Goal: Find specific page/section: Find specific page/section

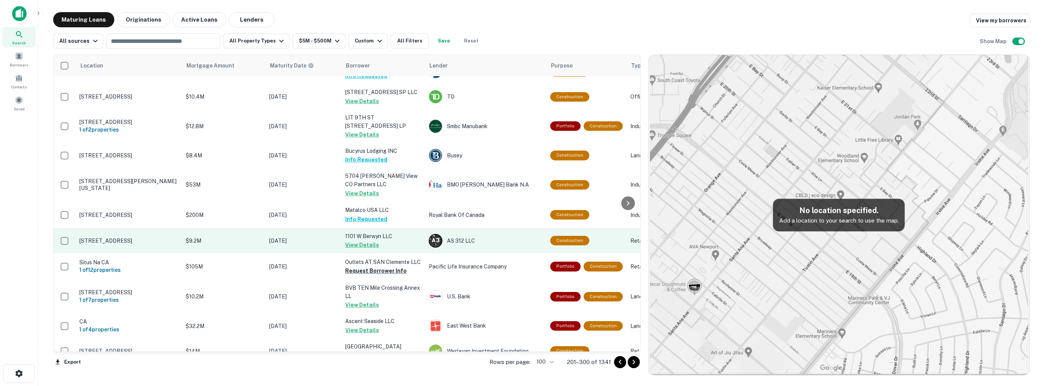
scroll to position [509, 0]
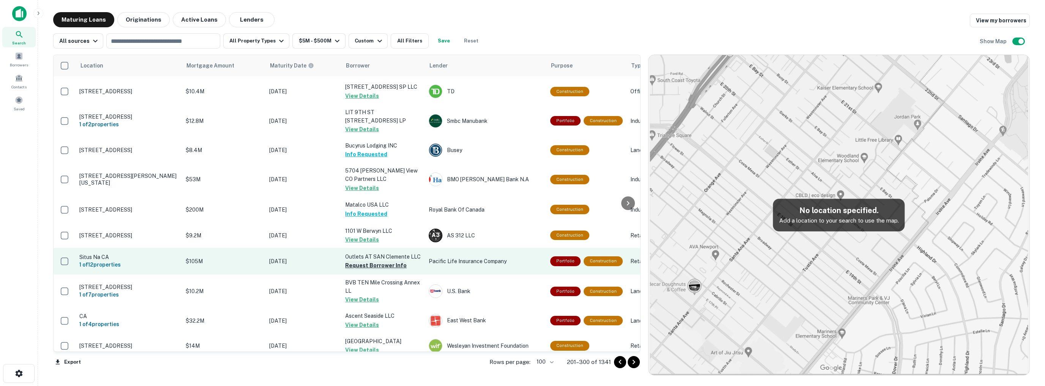
click at [374, 261] on button "Request Borrower Info" at bounding box center [375, 265] width 61 height 9
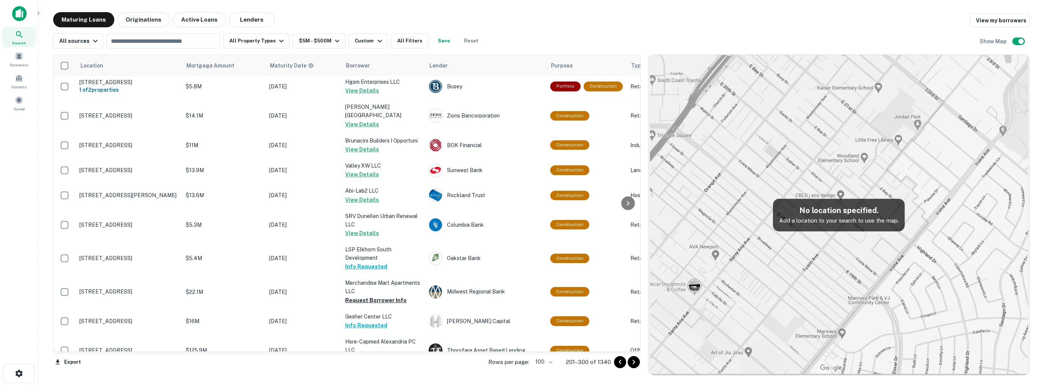
scroll to position [1269, 0]
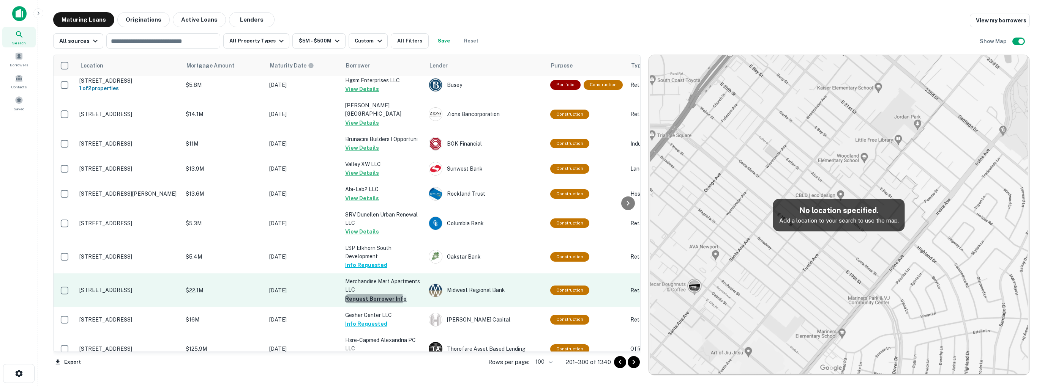
click at [366, 295] on button "Request Borrower Info" at bounding box center [375, 299] width 61 height 9
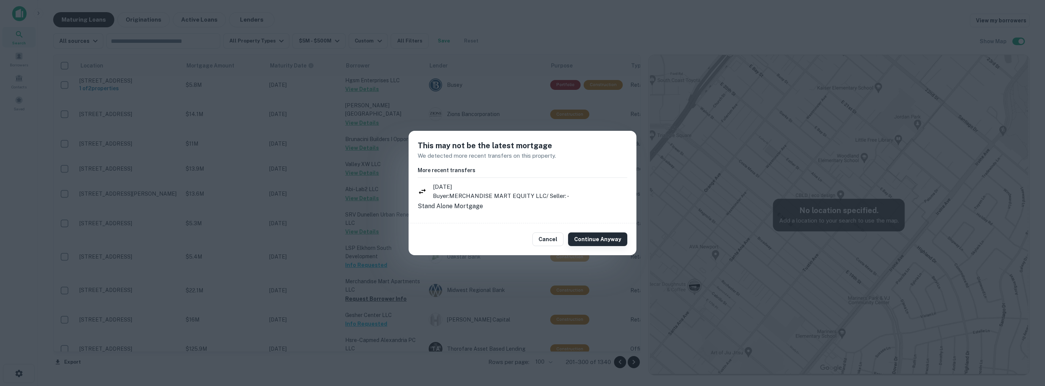
click at [603, 243] on button "Continue Anyway" at bounding box center [597, 240] width 59 height 14
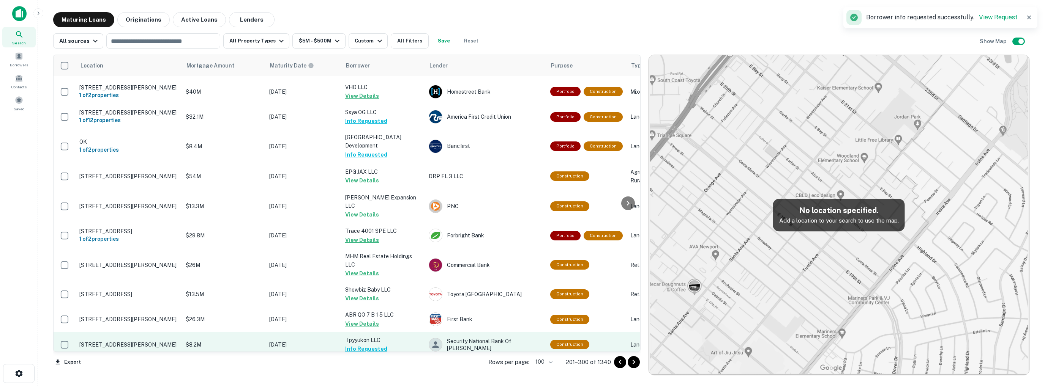
scroll to position [2443, 0]
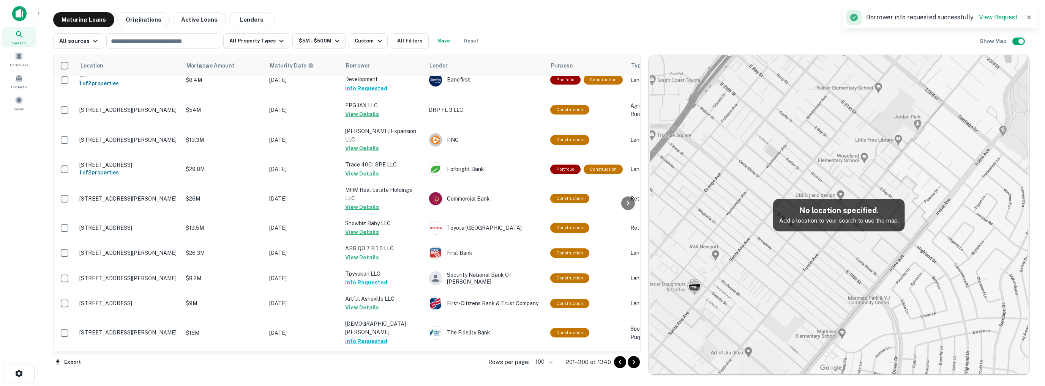
click at [633, 361] on icon "Go to next page" at bounding box center [633, 362] width 3 height 5
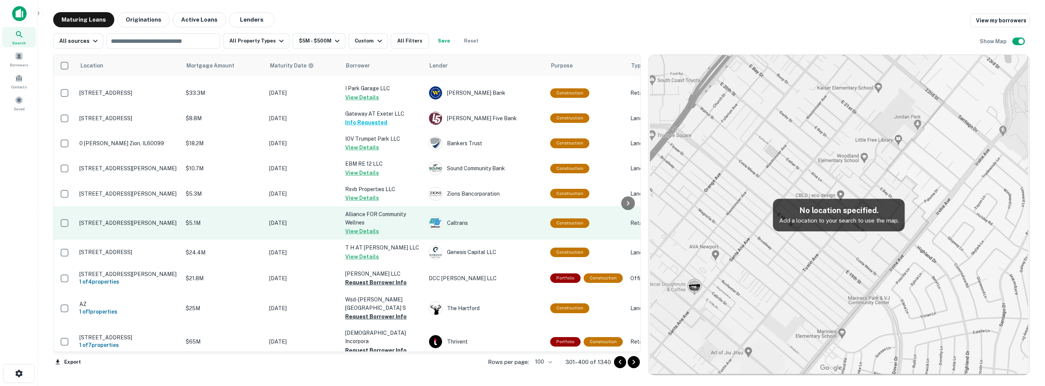
scroll to position [2481, 0]
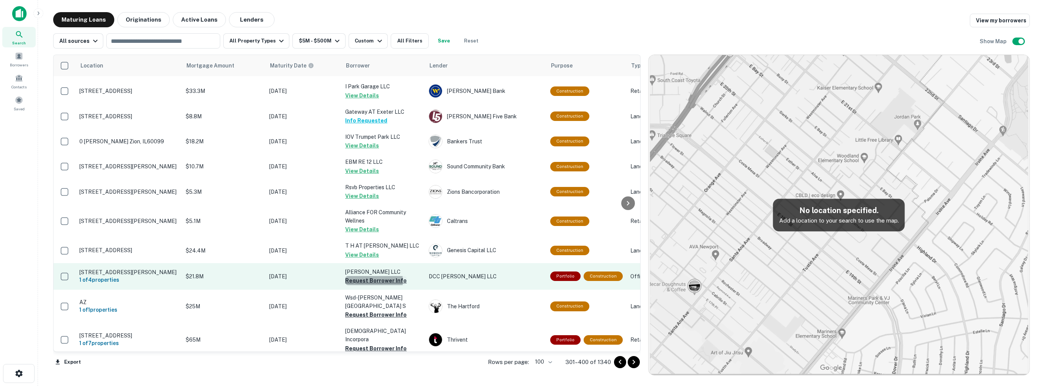
click at [370, 276] on button "Request Borrower Info" at bounding box center [375, 280] width 61 height 9
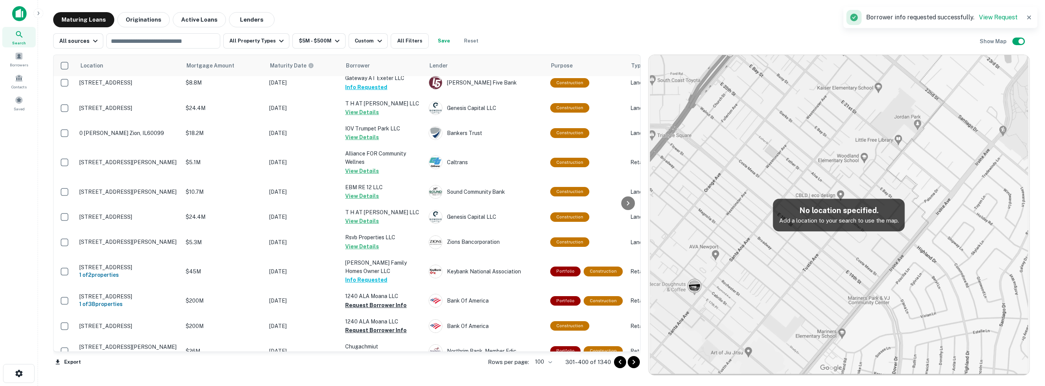
scroll to position [2474, 0]
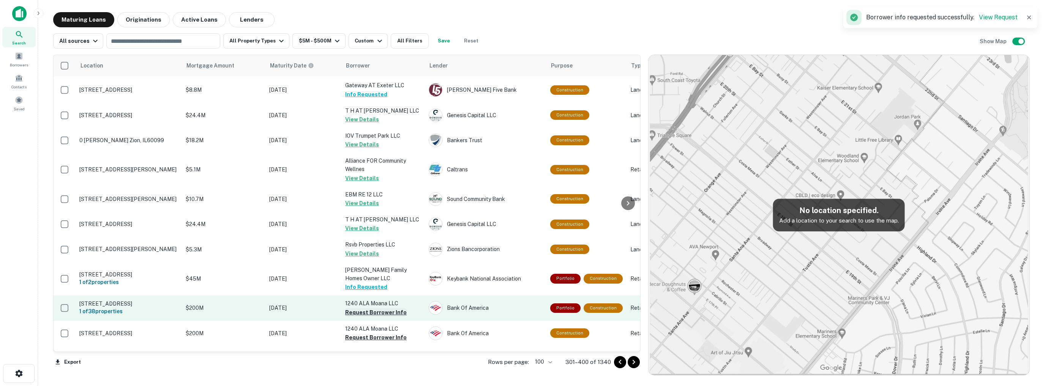
click at [375, 308] on button "Request Borrower Info" at bounding box center [375, 312] width 61 height 9
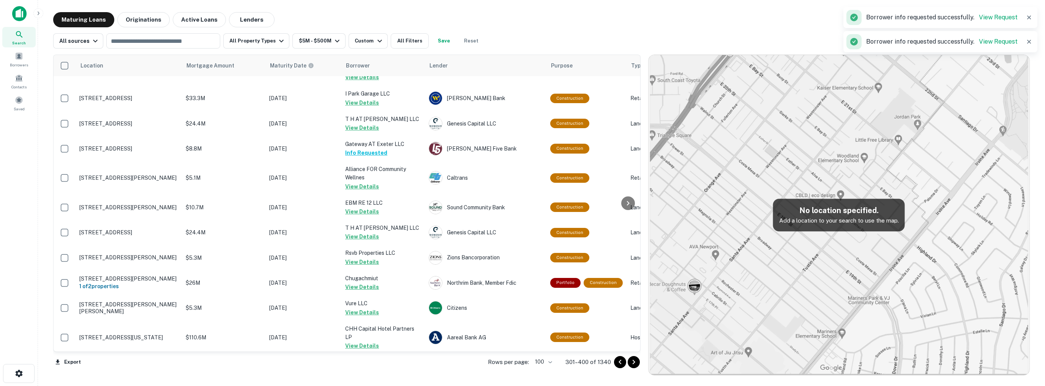
click at [378, 367] on button "Request Borrower Info" at bounding box center [375, 371] width 61 height 9
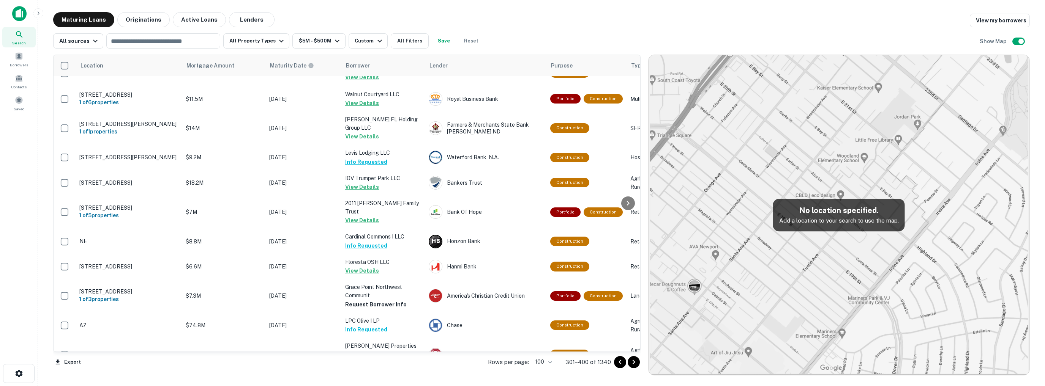
scroll to position [1677, 0]
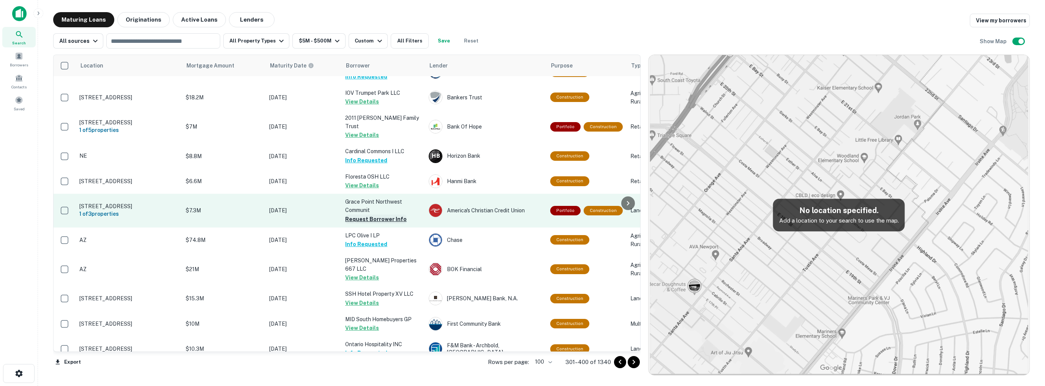
click at [366, 215] on button "Request Borrower Info" at bounding box center [375, 219] width 61 height 9
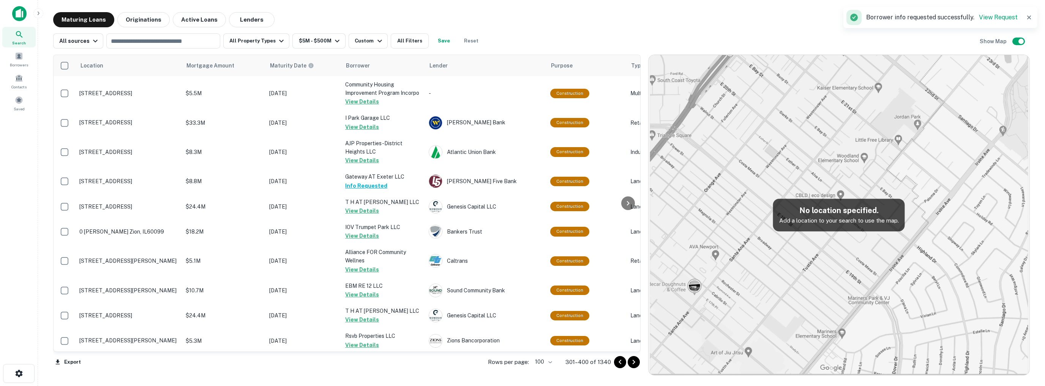
scroll to position [2474, 0]
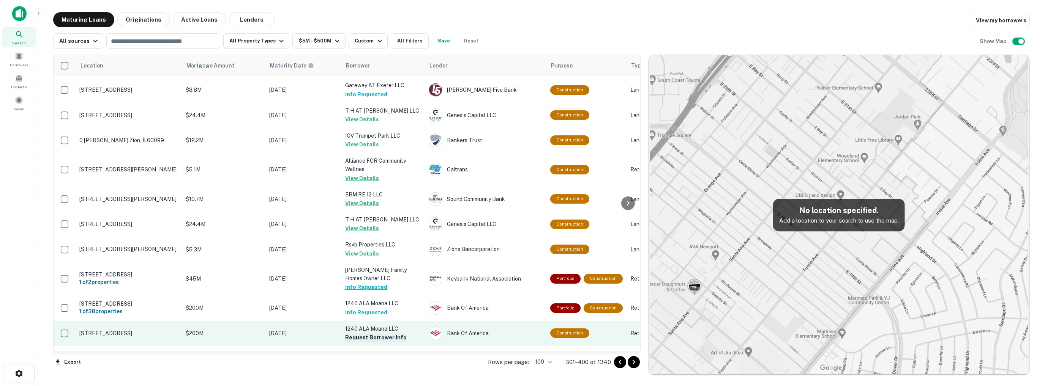
click at [381, 333] on button "Request Borrower Info" at bounding box center [375, 337] width 61 height 9
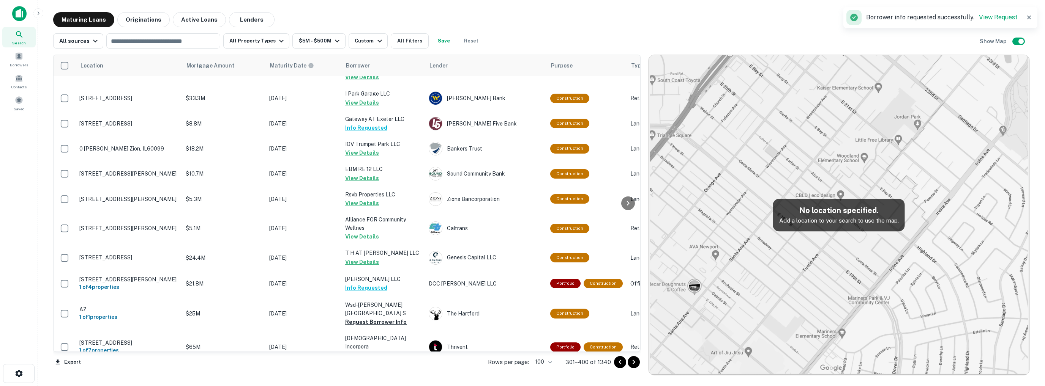
click at [633, 364] on icon "Go to next page" at bounding box center [633, 362] width 9 height 9
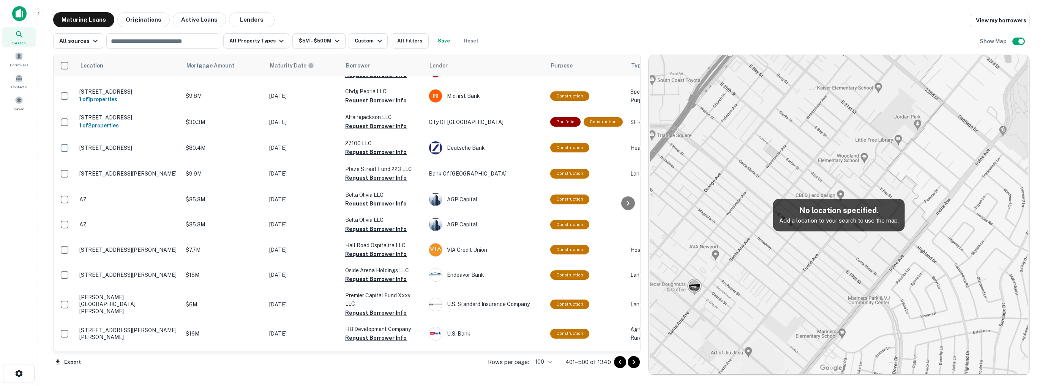
scroll to position [2438, 0]
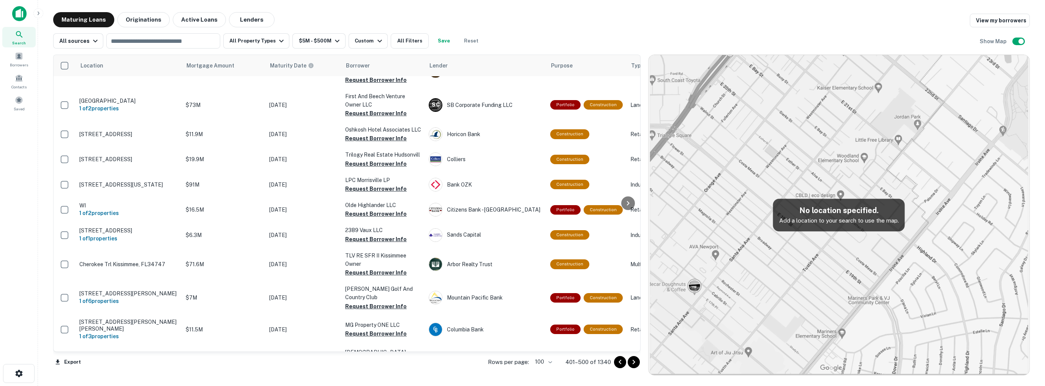
click at [618, 363] on icon "Go to previous page" at bounding box center [619, 362] width 9 height 9
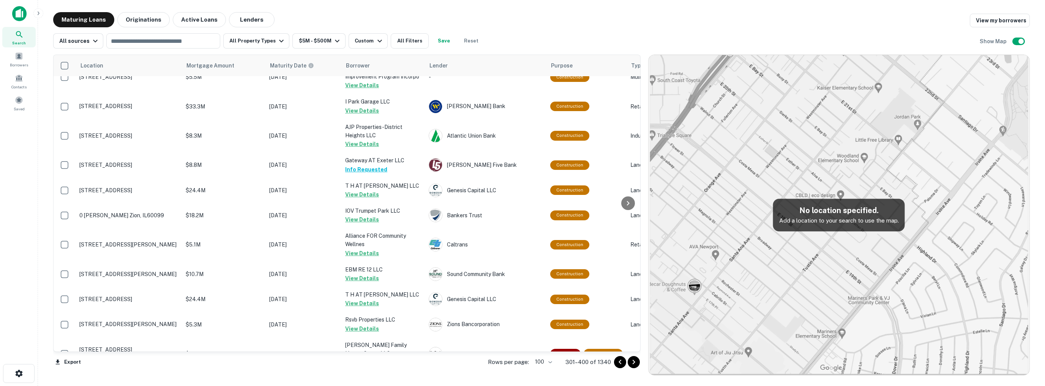
scroll to position [2474, 0]
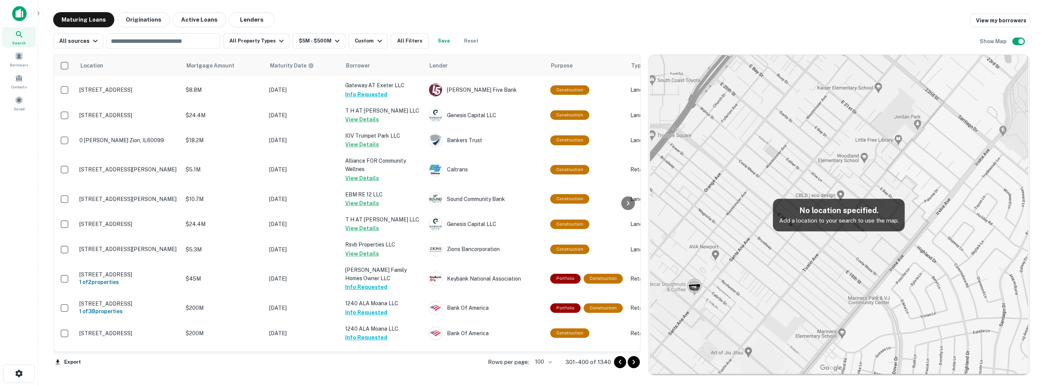
click at [632, 359] on icon "Go to next page" at bounding box center [633, 362] width 9 height 9
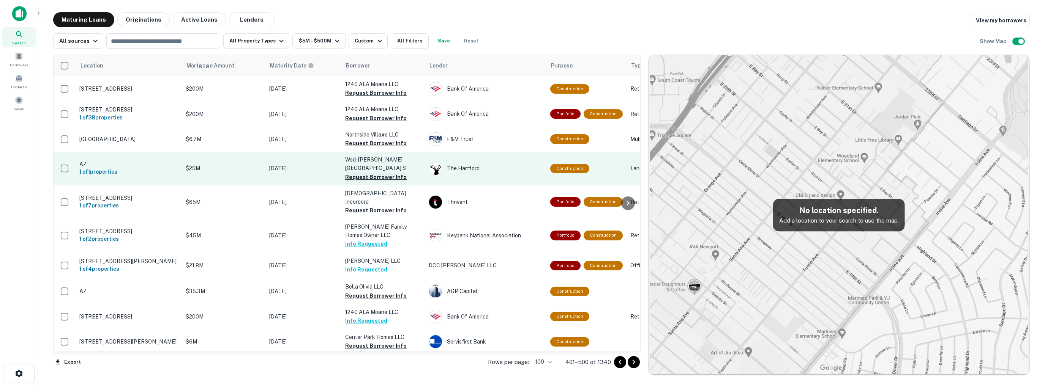
click at [377, 180] on button "Request Borrower Info" at bounding box center [375, 177] width 61 height 9
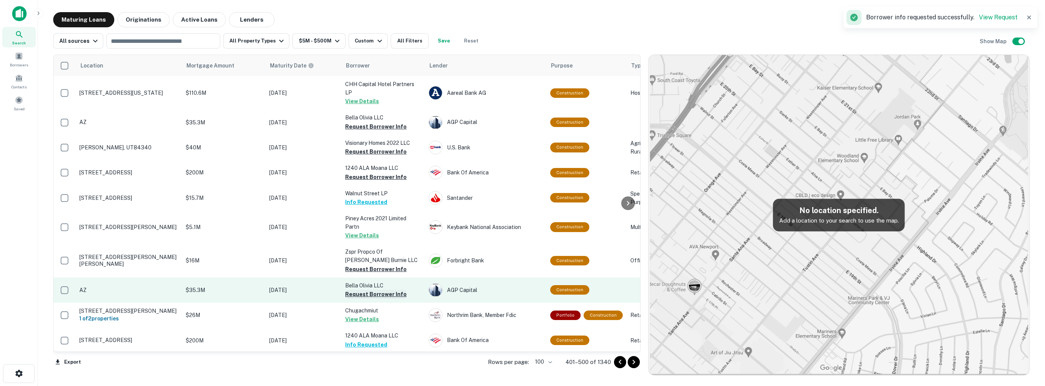
click at [362, 290] on button "Request Borrower Info" at bounding box center [375, 294] width 61 height 9
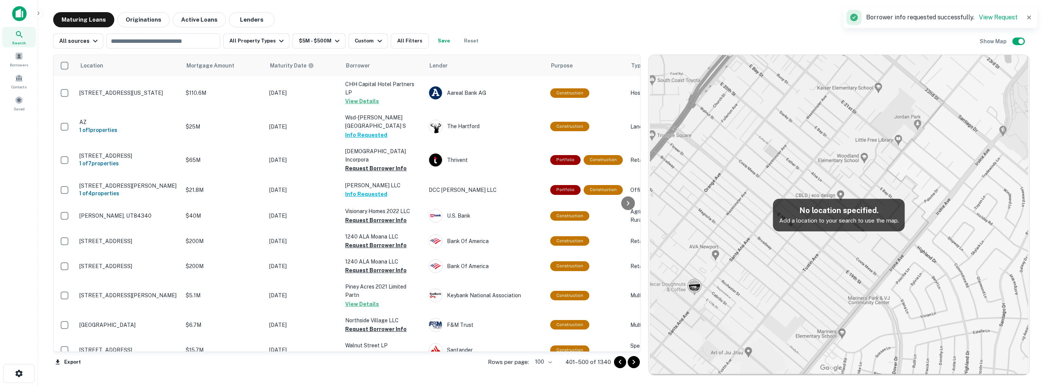
scroll to position [1219, 0]
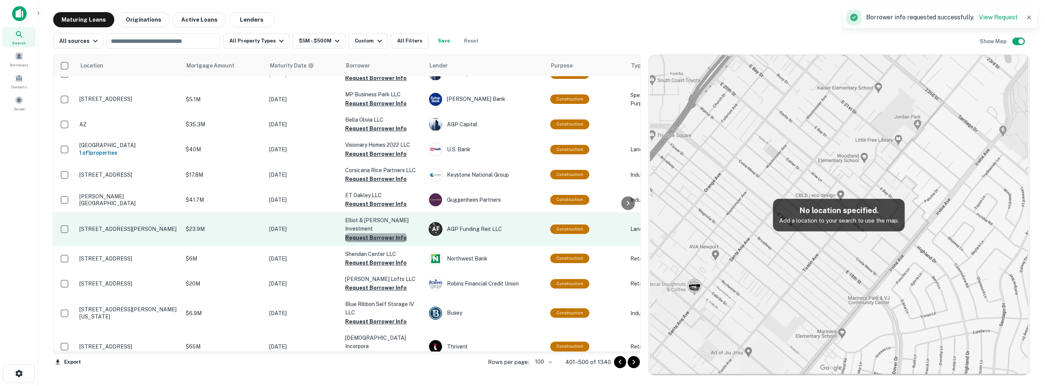
click at [381, 233] on button "Request Borrower Info" at bounding box center [375, 237] width 61 height 9
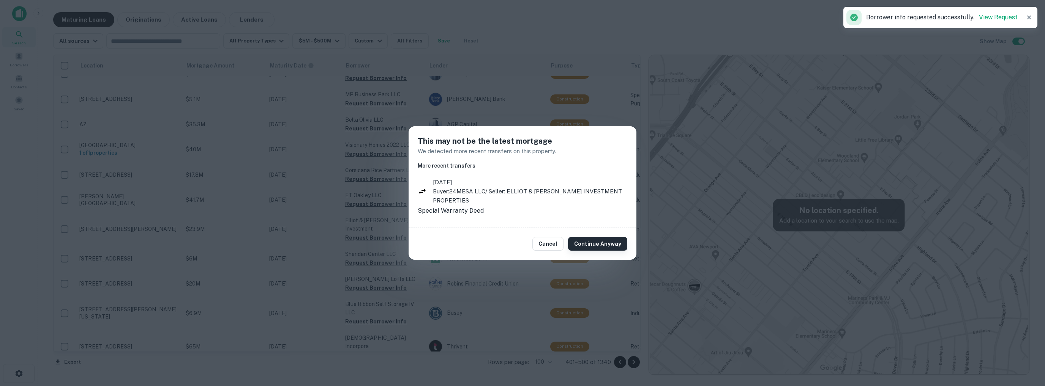
click at [596, 243] on button "Continue Anyway" at bounding box center [597, 244] width 59 height 14
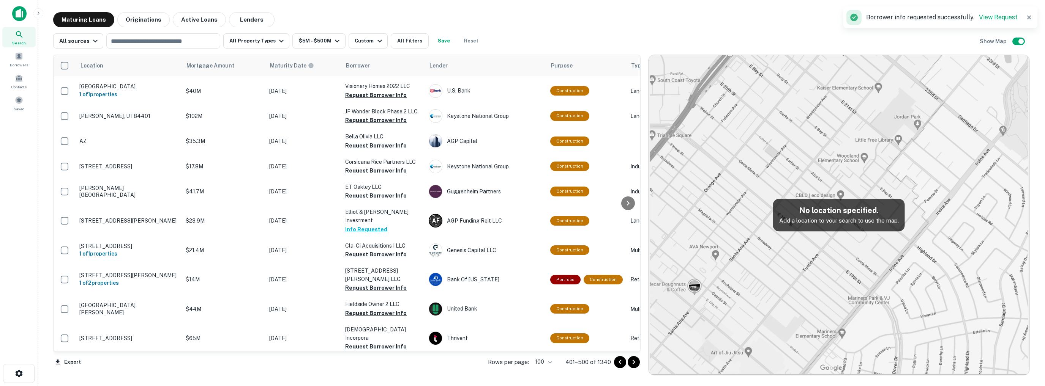
scroll to position [1997, 0]
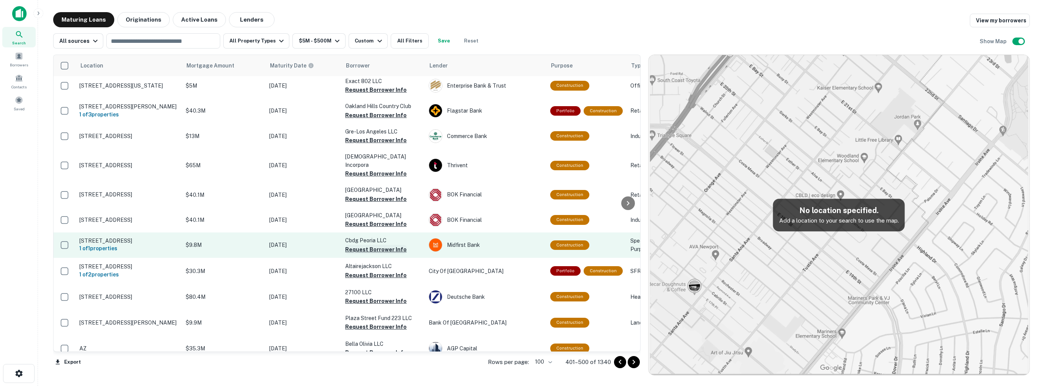
click at [389, 245] on button "Request Borrower Info" at bounding box center [375, 249] width 61 height 9
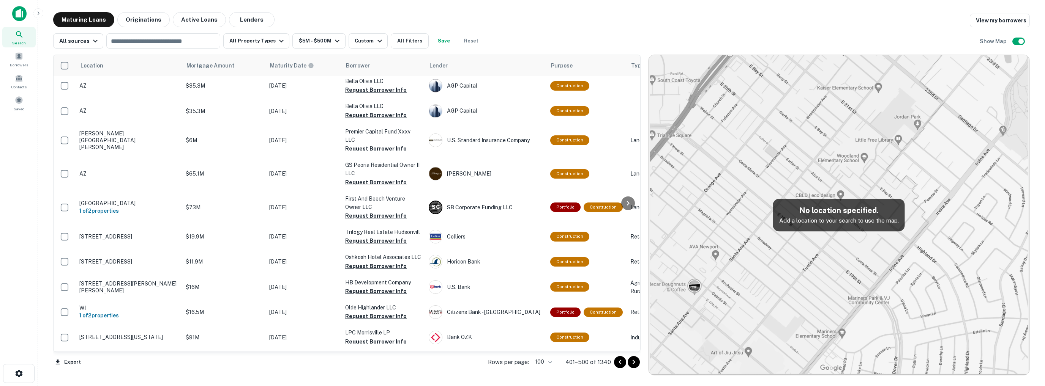
scroll to position [1526, 0]
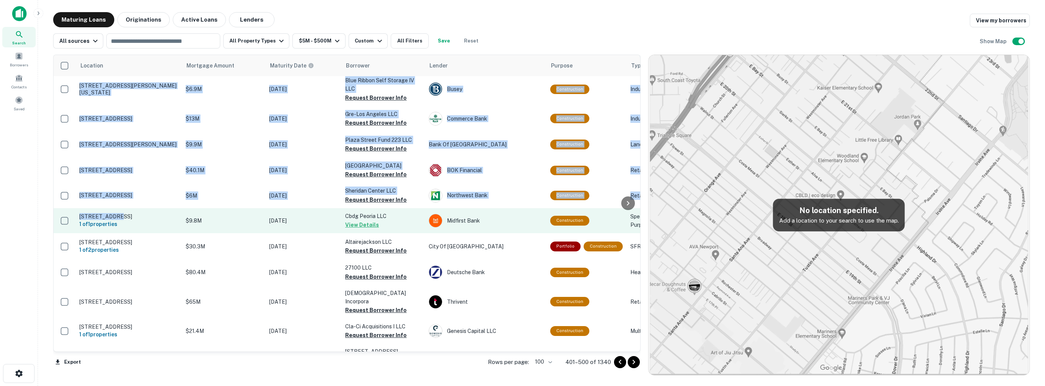
drag, startPoint x: 51, startPoint y: 197, endPoint x: 115, endPoint y: 197, distance: 64.5
click at [115, 197] on div "Maturing Loans Originations Active Loans Lenders View my borrowers All sources …" at bounding box center [541, 194] width 994 height 364
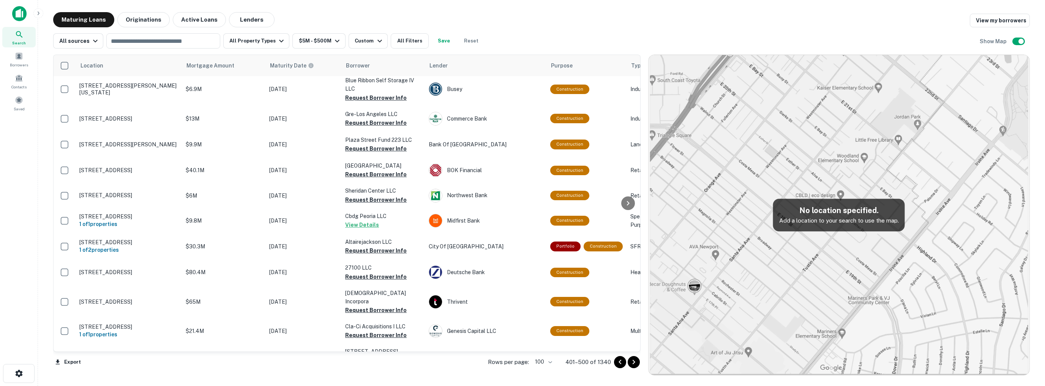
click at [30, 198] on div "Search Borrowers Contacts Saved" at bounding box center [19, 181] width 38 height 363
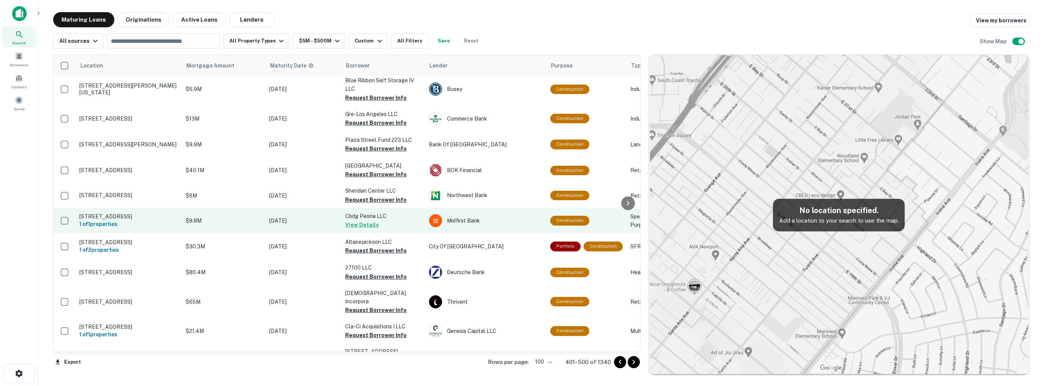
drag, startPoint x: 46, startPoint y: 196, endPoint x: 178, endPoint y: 200, distance: 132.1
click at [178, 200] on div "Maturing Loans Originations Active Loans Lenders View my borrowers All sources …" at bounding box center [541, 194] width 994 height 364
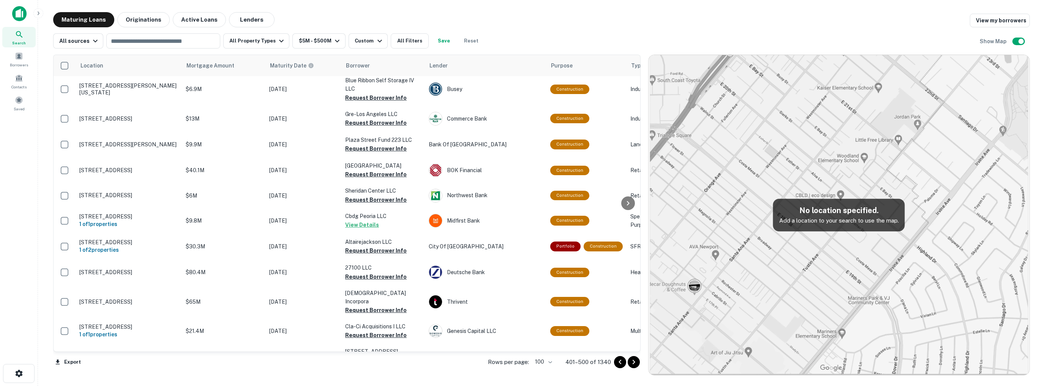
click at [8, 220] on div "Search Borrowers Contacts Saved" at bounding box center [19, 181] width 38 height 363
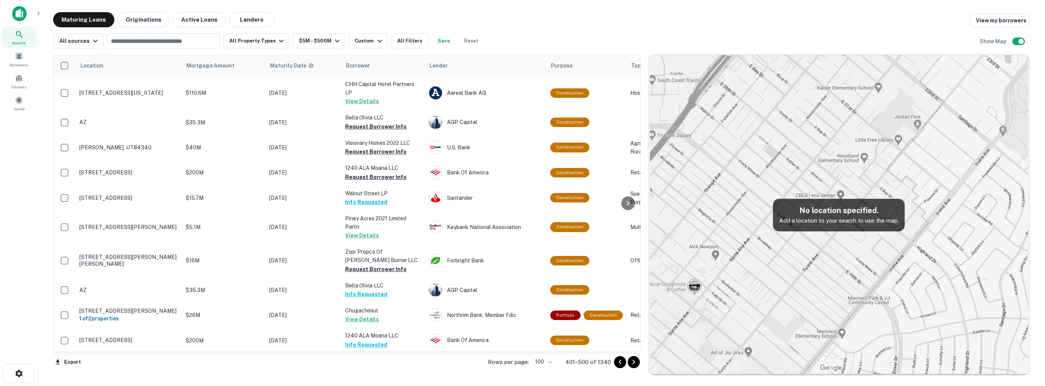
scroll to position [943, 0]
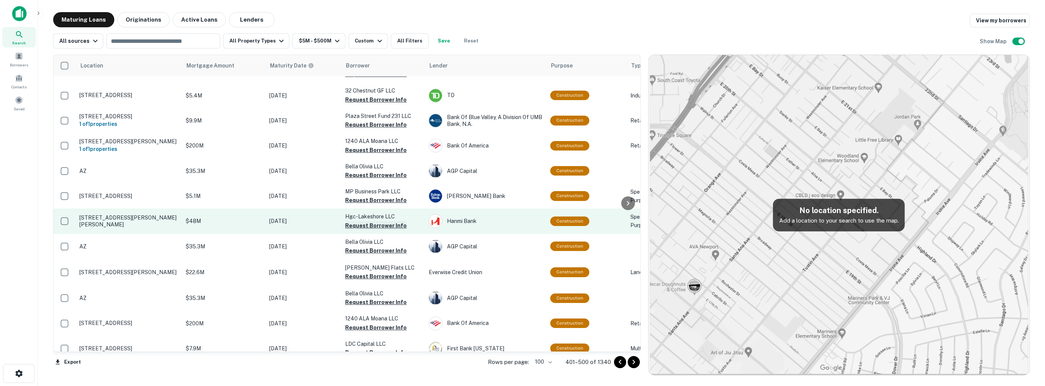
click at [384, 221] on button "Request Borrower Info" at bounding box center [375, 225] width 61 height 9
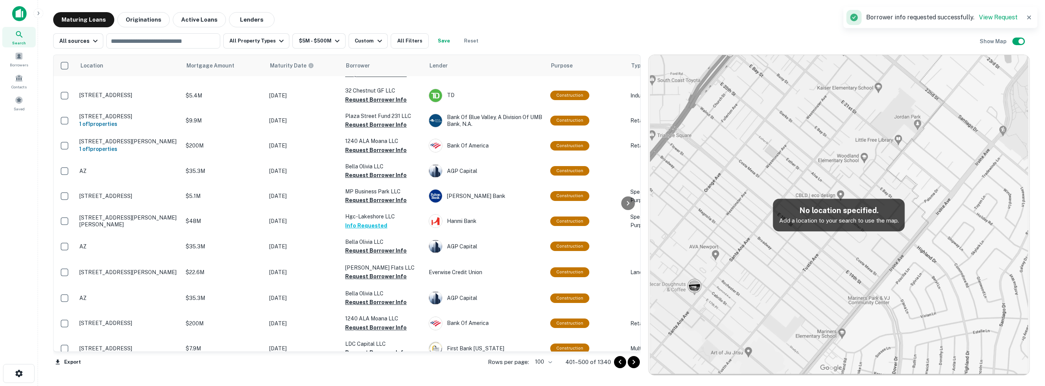
scroll to position [1154, 0]
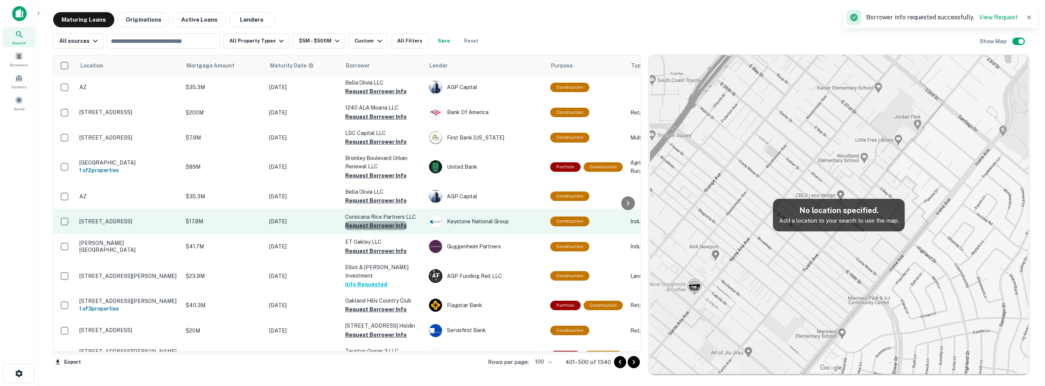
click at [383, 221] on button "Request Borrower Info" at bounding box center [375, 225] width 61 height 9
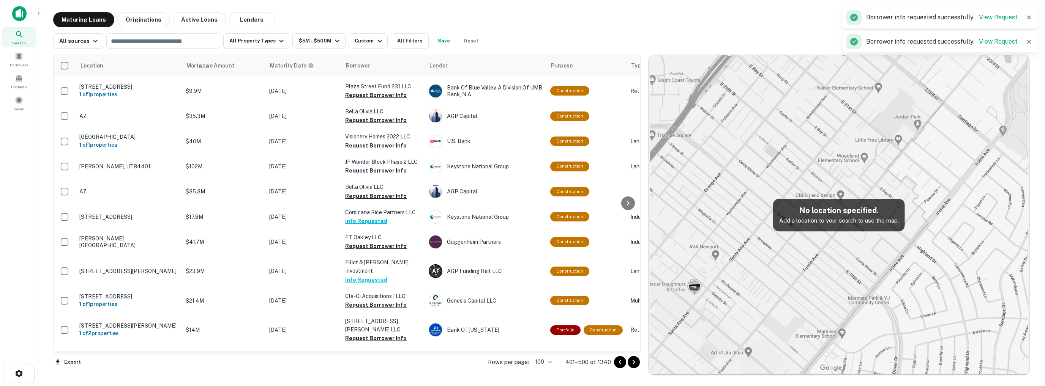
scroll to position [1371, 0]
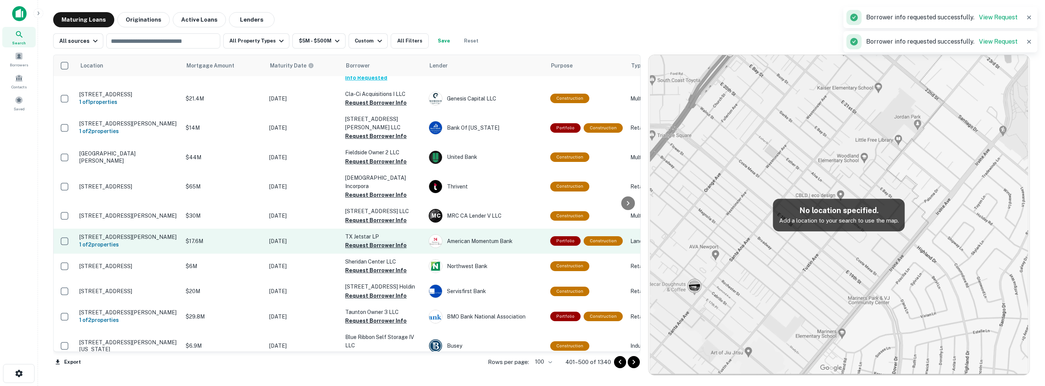
click at [350, 241] on button "Request Borrower Info" at bounding box center [375, 245] width 61 height 9
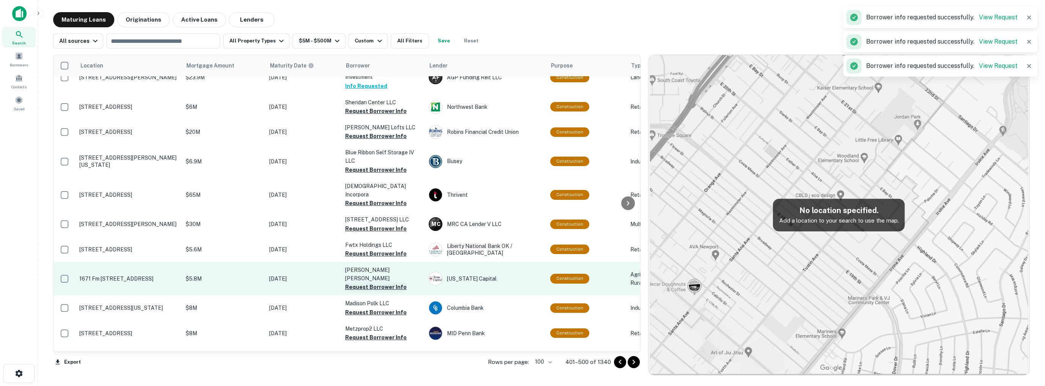
click at [386, 283] on button "Request Borrower Info" at bounding box center [375, 287] width 61 height 9
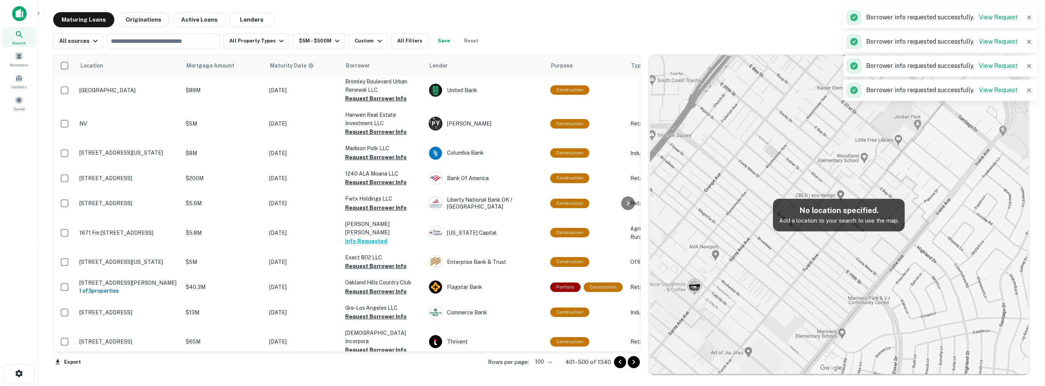
scroll to position [2438, 0]
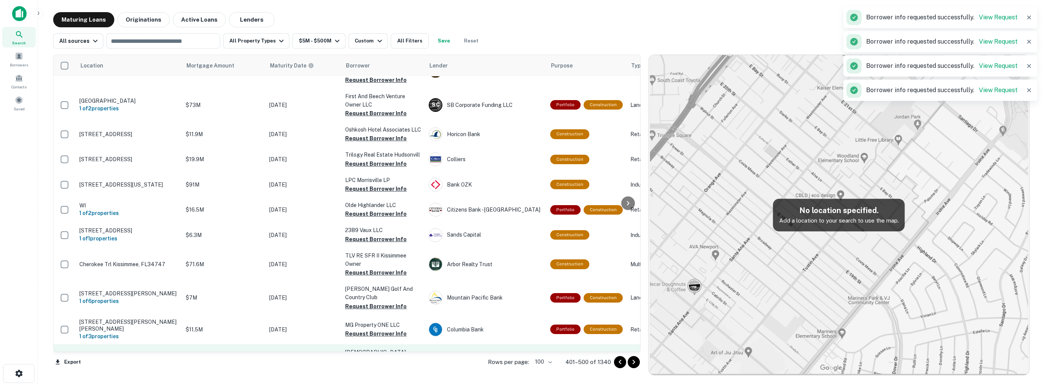
click at [383, 365] on button "Request Borrower Info" at bounding box center [375, 369] width 61 height 9
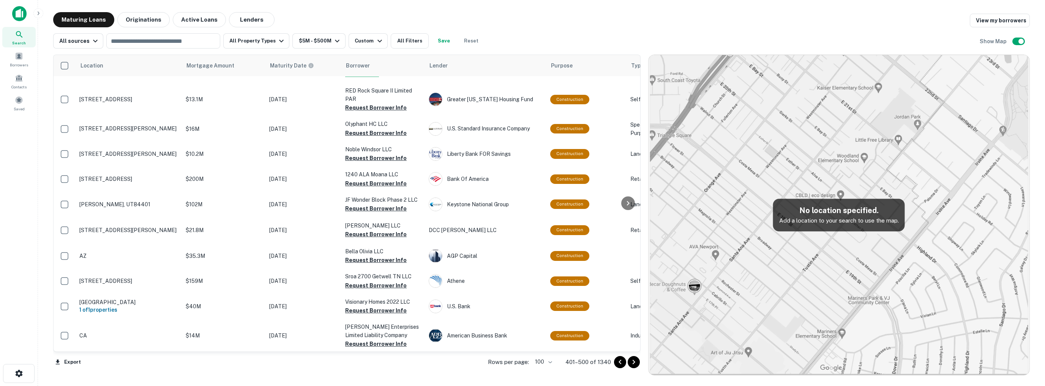
scroll to position [0, 0]
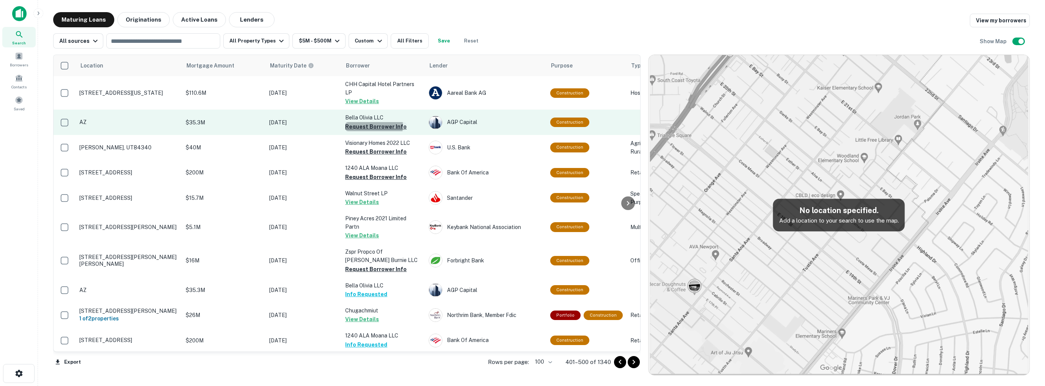
click at [361, 122] on button "Request Borrower Info" at bounding box center [375, 126] width 61 height 9
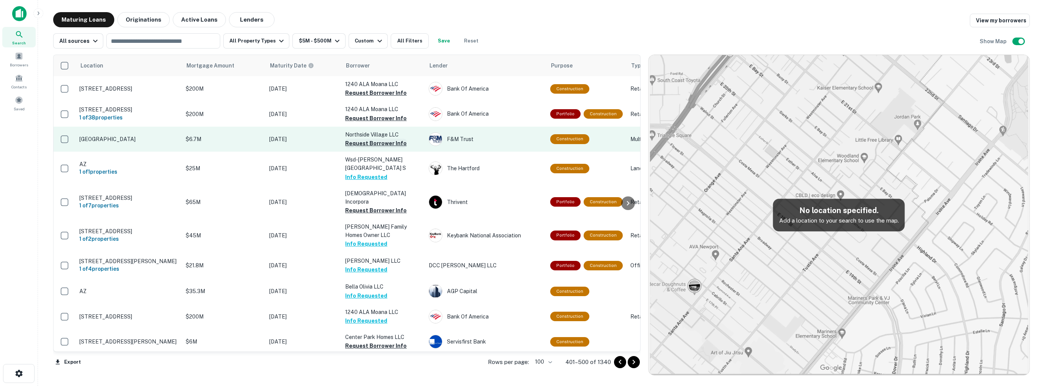
click at [369, 144] on button "Request Borrower Info" at bounding box center [375, 143] width 61 height 9
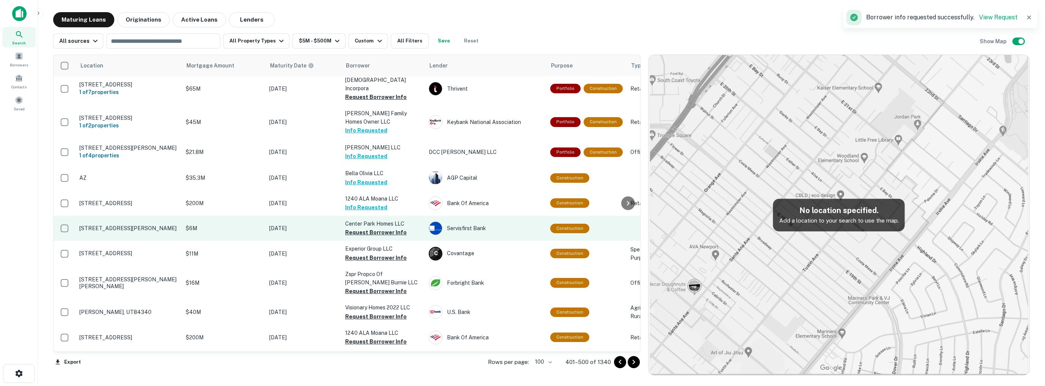
scroll to position [114, 0]
click at [370, 229] on button "Request Borrower Info" at bounding box center [375, 232] width 61 height 9
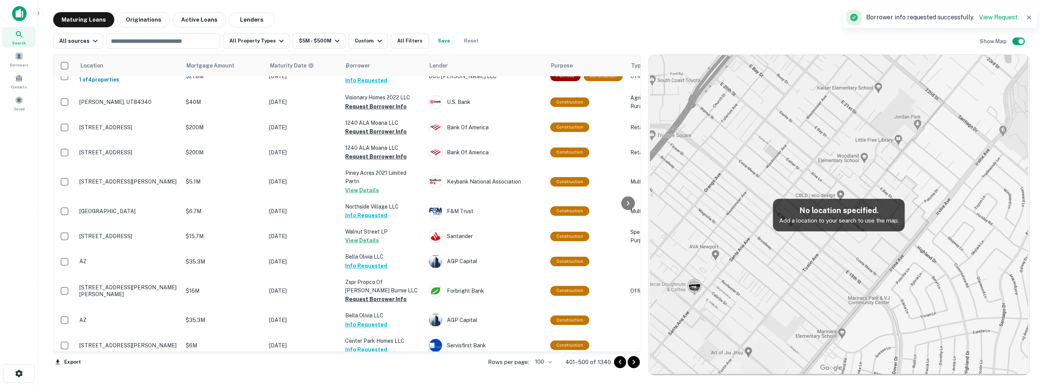
click at [373, 262] on button "Info Requested" at bounding box center [366, 266] width 42 height 9
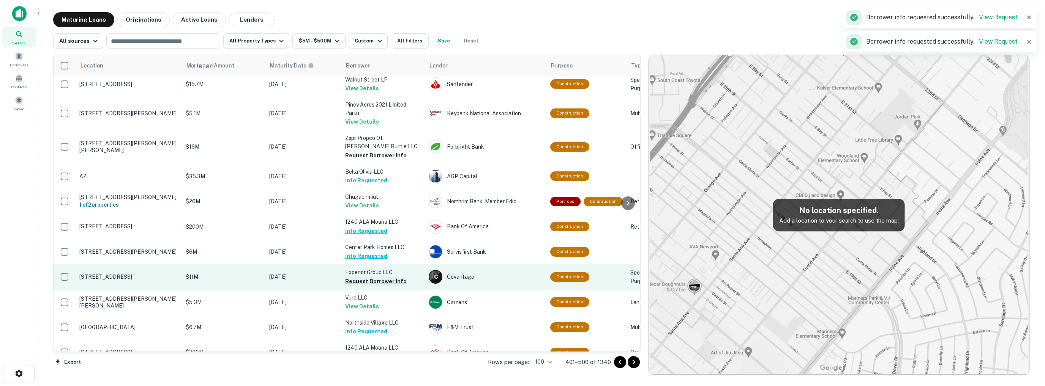
click at [373, 277] on button "Request Borrower Info" at bounding box center [375, 281] width 61 height 9
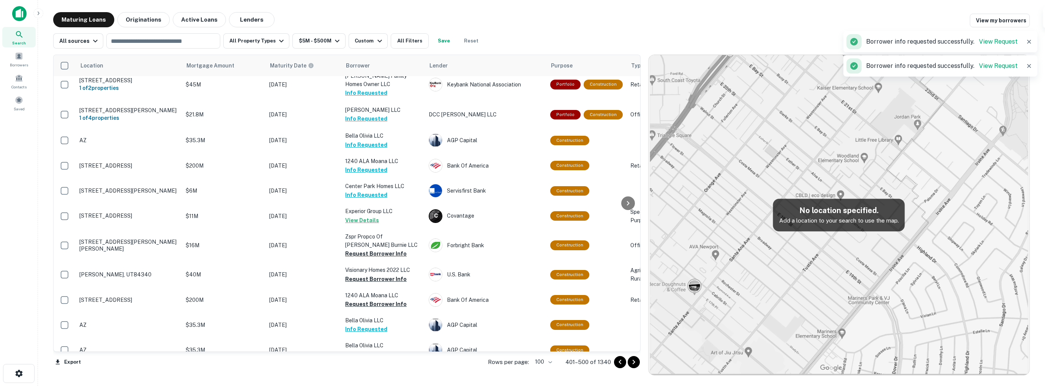
scroll to position [152, 0]
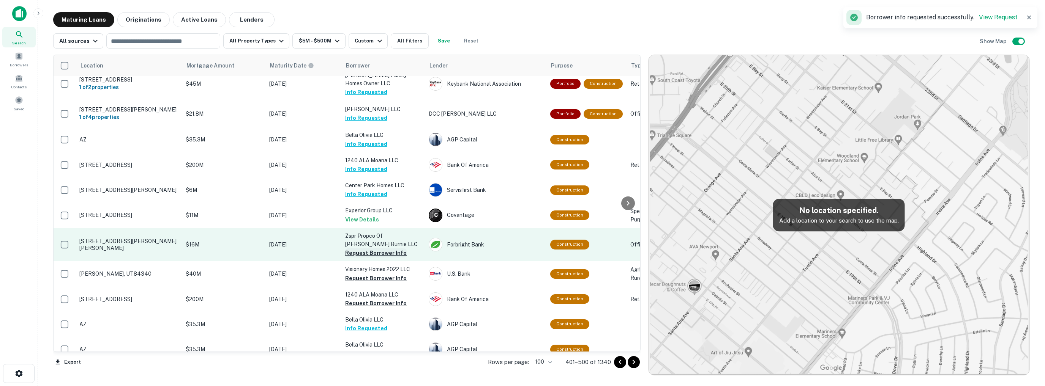
click at [373, 252] on button "Request Borrower Info" at bounding box center [375, 253] width 61 height 9
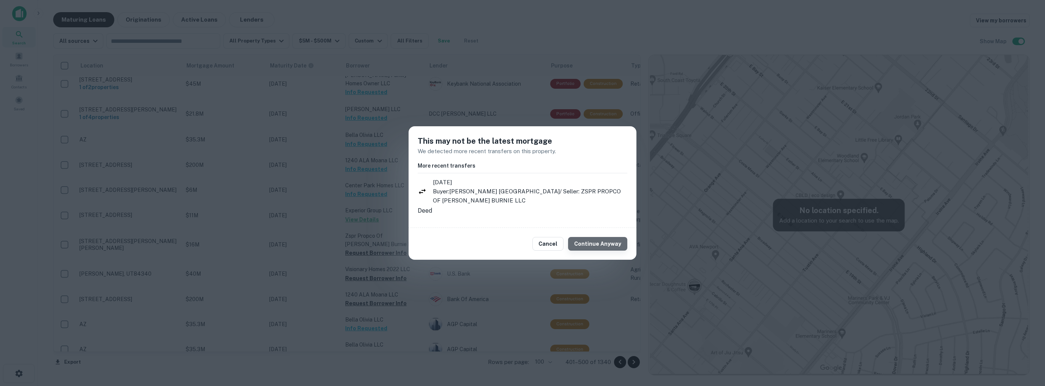
click at [607, 245] on button "Continue Anyway" at bounding box center [597, 244] width 59 height 14
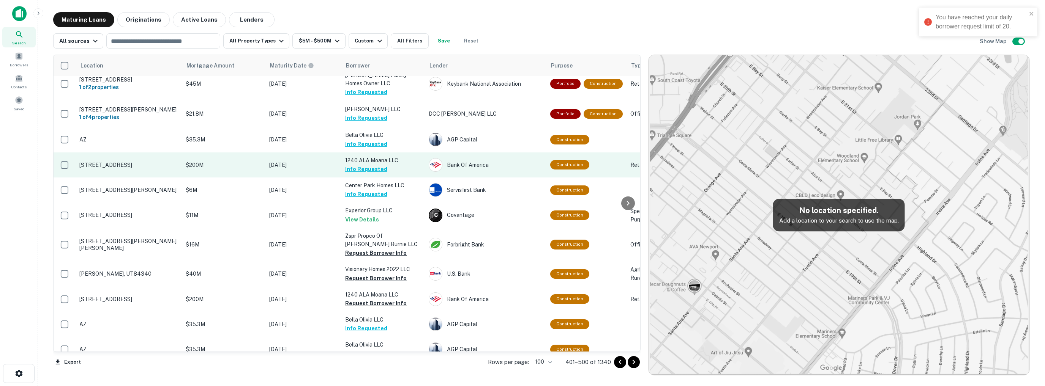
scroll to position [0, 0]
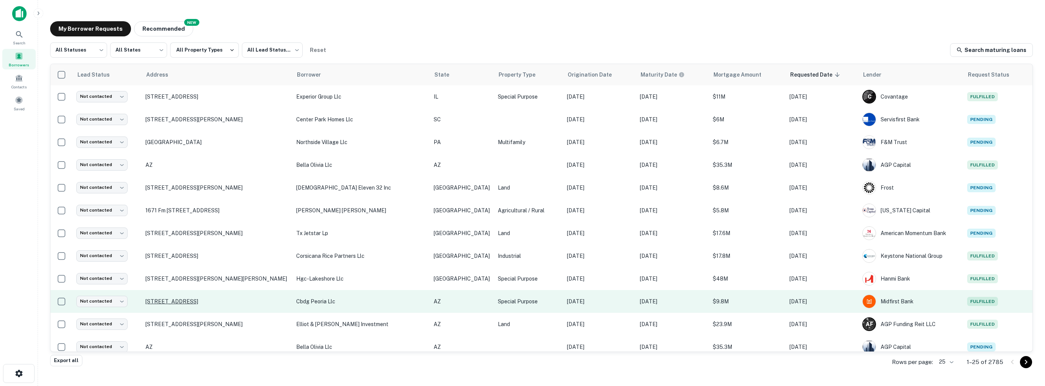
click at [212, 302] on p "[STREET_ADDRESS]" at bounding box center [216, 301] width 143 height 7
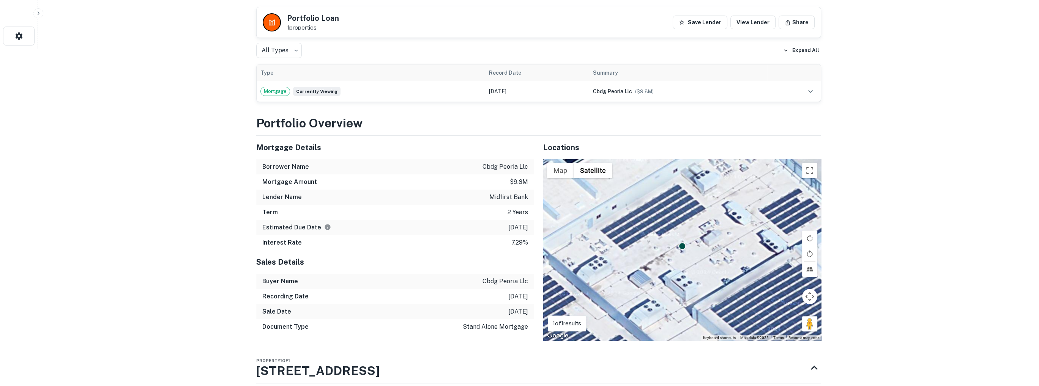
scroll to position [342, 0]
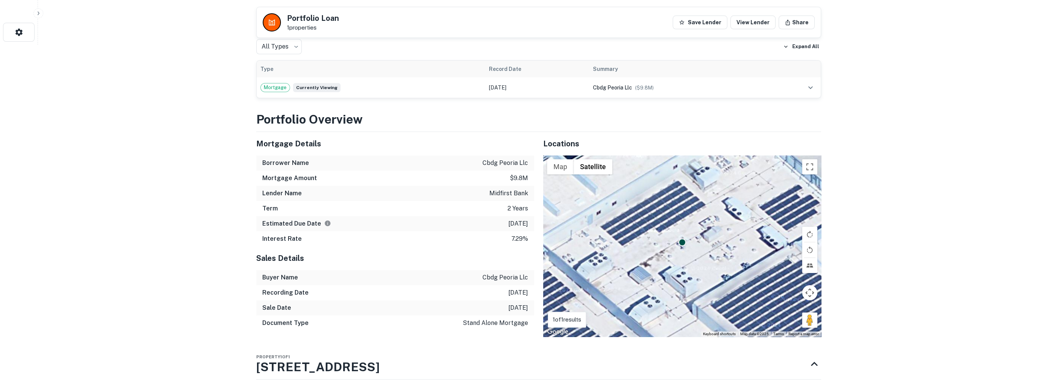
click at [688, 268] on div "To activate drag with keyboard, press Alt + Enter. Once in keyboard drag state,…" at bounding box center [682, 246] width 278 height 181
click at [809, 294] on button "Map camera controls" at bounding box center [809, 292] width 15 height 15
click at [792, 312] on button "Zoom out" at bounding box center [790, 311] width 15 height 15
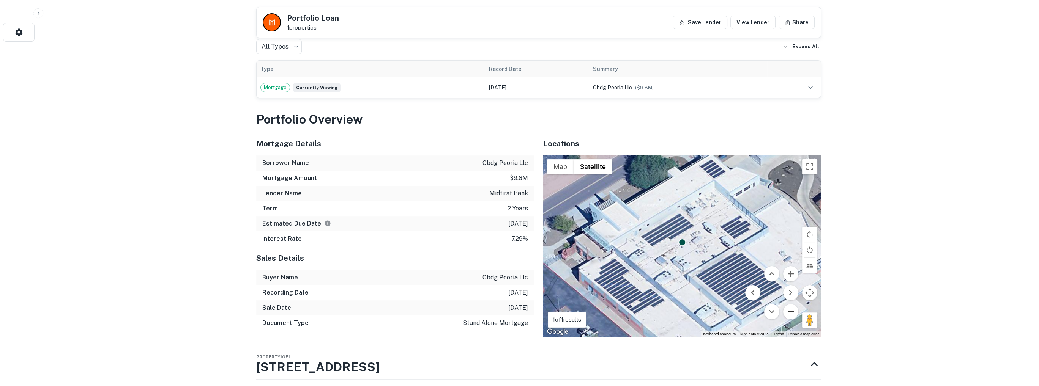
click at [792, 312] on button "Zoom out" at bounding box center [790, 311] width 15 height 15
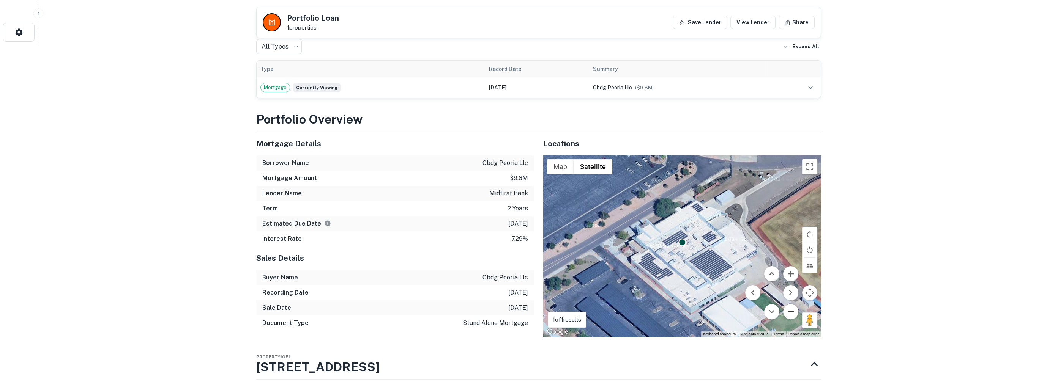
click at [792, 312] on button "Zoom out" at bounding box center [790, 311] width 15 height 15
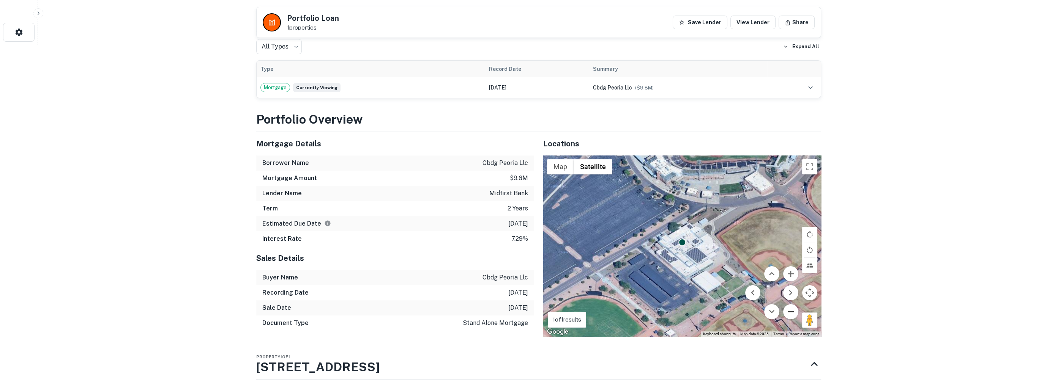
click at [792, 312] on button "Zoom out" at bounding box center [790, 311] width 15 height 15
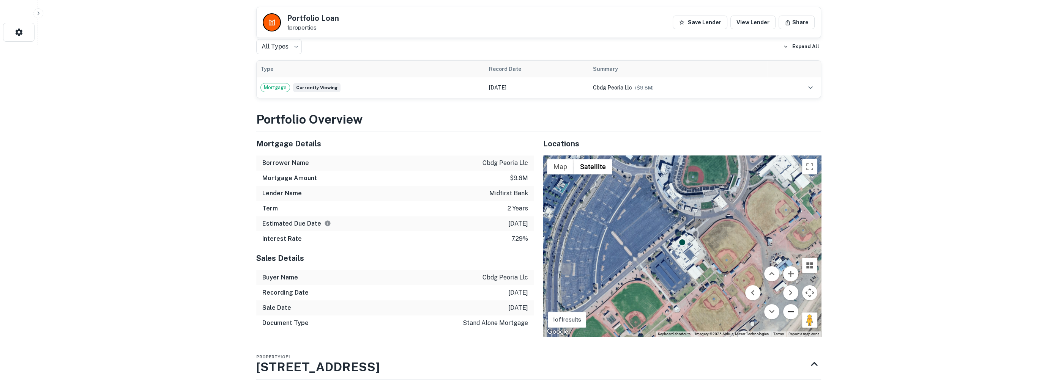
click at [792, 312] on button "Zoom out" at bounding box center [790, 311] width 15 height 15
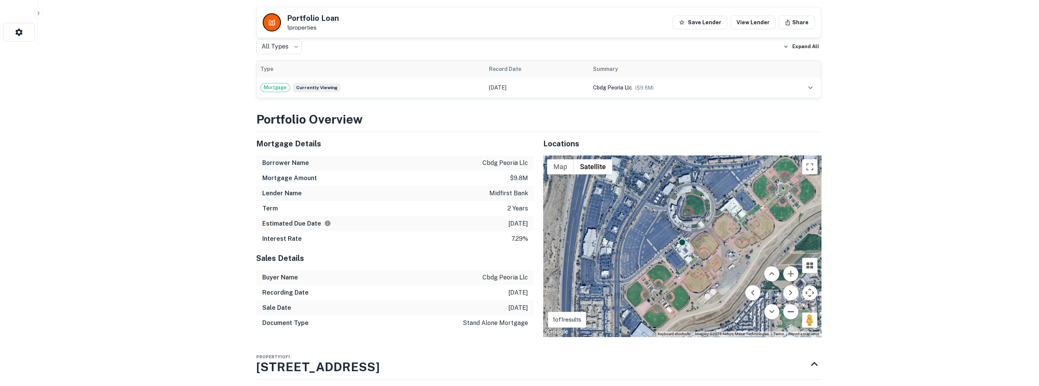
click at [792, 312] on button "Zoom out" at bounding box center [790, 311] width 15 height 15
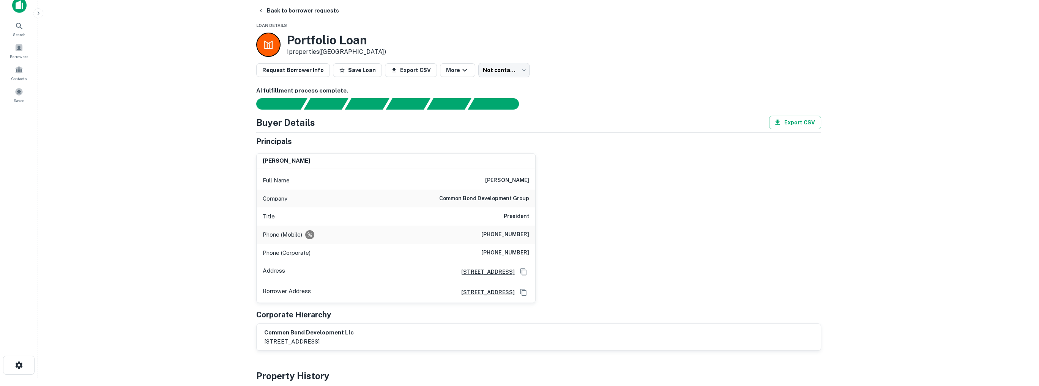
scroll to position [0, 0]
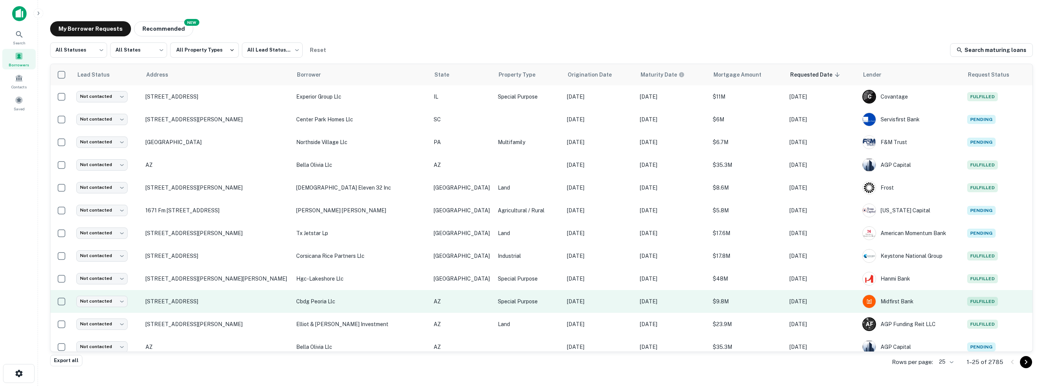
drag, startPoint x: 153, startPoint y: 301, endPoint x: 252, endPoint y: 310, distance: 99.5
click at [252, 310] on td "[STREET_ADDRESS]" at bounding box center [217, 301] width 151 height 23
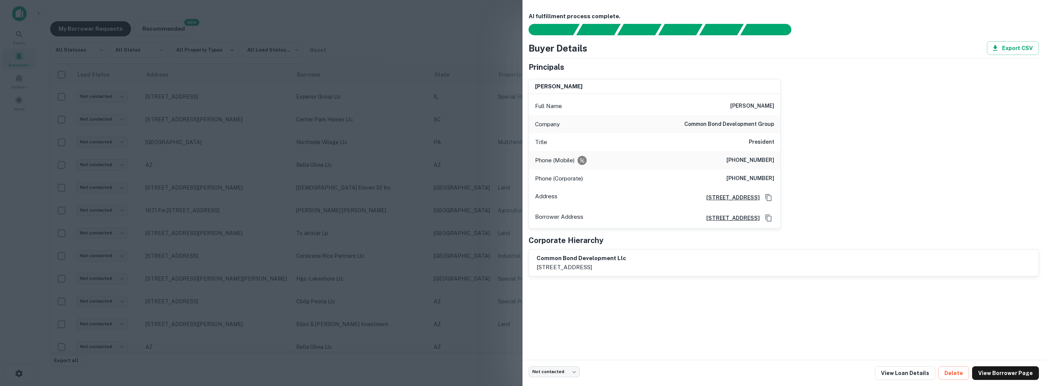
click at [290, 143] on div at bounding box center [522, 193] width 1045 height 386
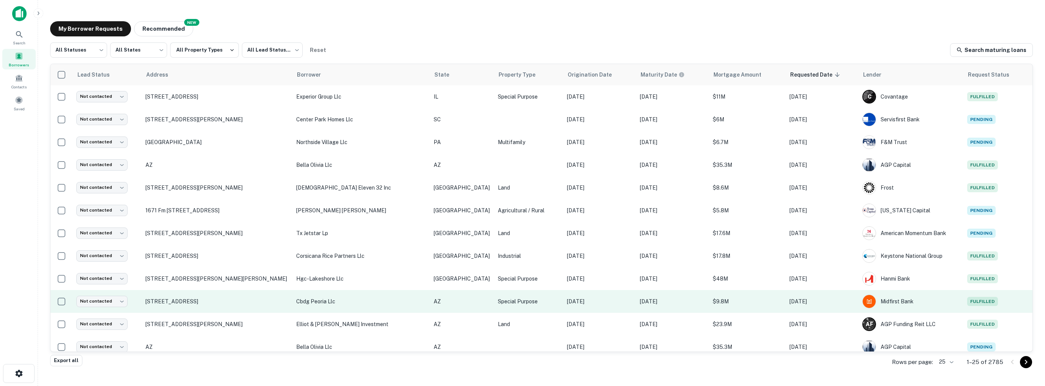
drag, startPoint x: 245, startPoint y: 302, endPoint x: 152, endPoint y: 302, distance: 93.0
click at [152, 302] on td "[STREET_ADDRESS]" at bounding box center [217, 301] width 151 height 23
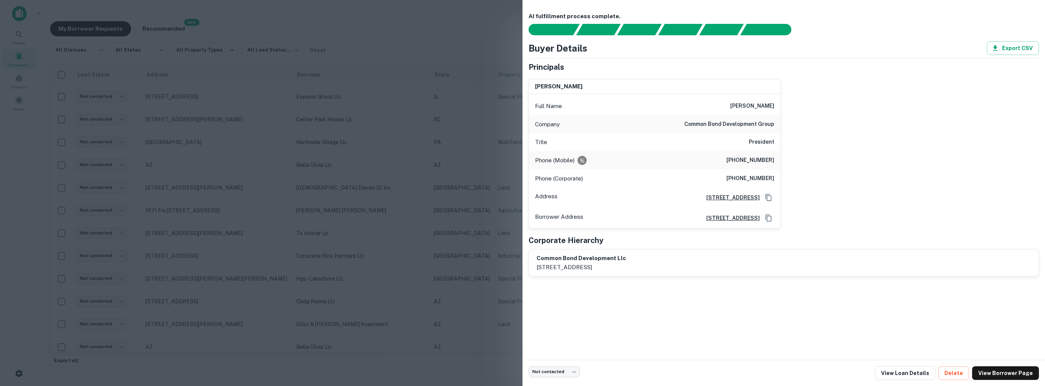
click at [267, 307] on div at bounding box center [522, 193] width 1045 height 386
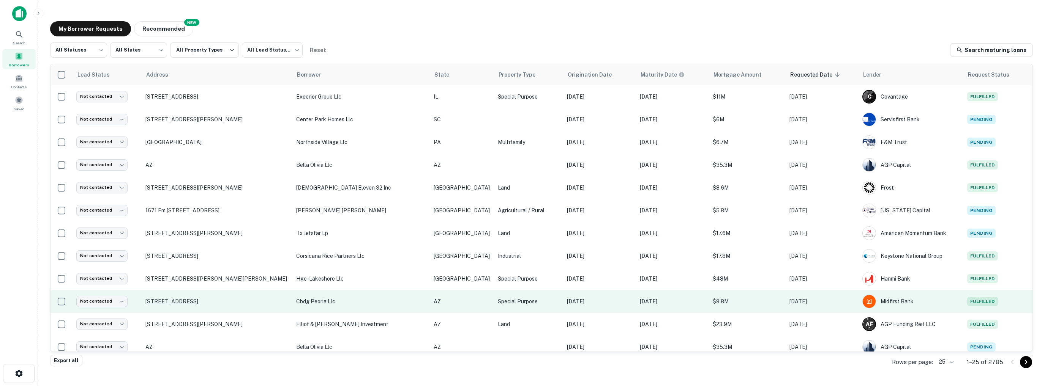
click at [247, 301] on p "[STREET_ADDRESS]" at bounding box center [216, 301] width 143 height 7
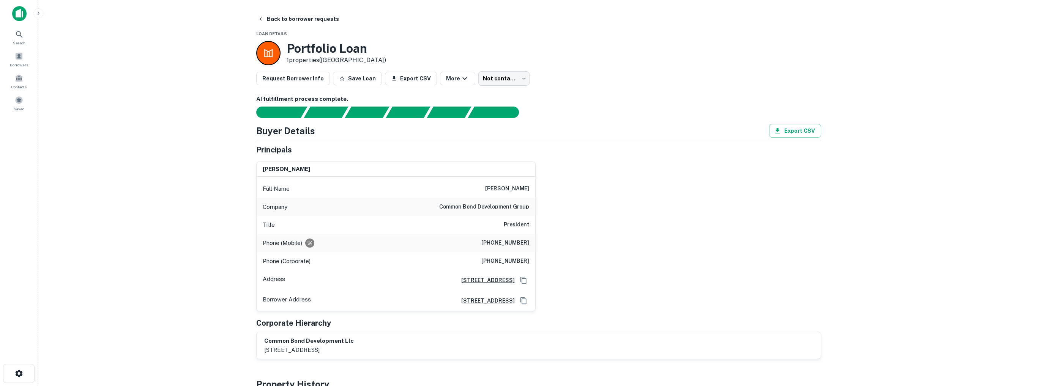
click at [246, 292] on main "Back to borrower requests Loan Details Portfolio Loan 1 properties (AZ) Request…" at bounding box center [538, 193] width 1001 height 386
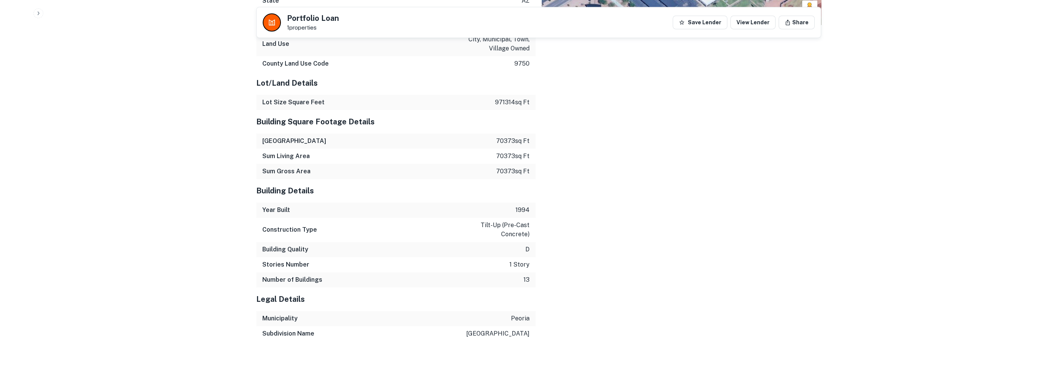
scroll to position [700, 0]
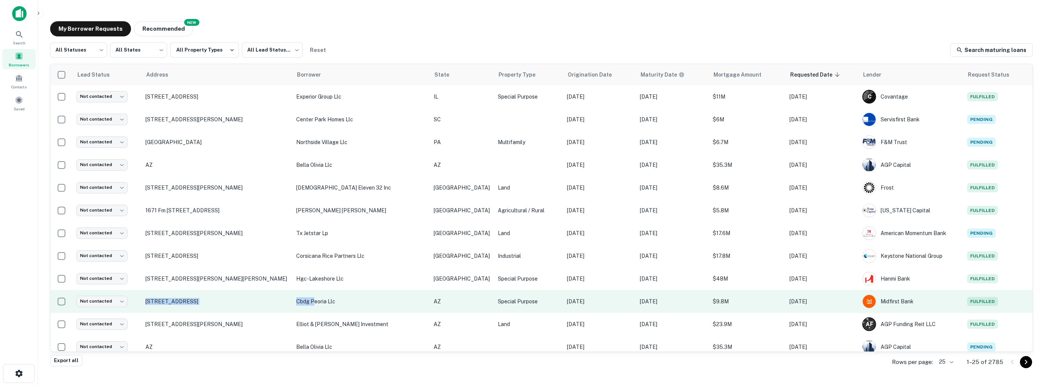
drag, startPoint x: 142, startPoint y: 302, endPoint x: 304, endPoint y: 302, distance: 161.7
click at [304, 302] on tr "Not contacted **** ​ 15707 N 83rd Ave Peoria, AZ85382 cbdg peoria llc AZ Specia…" at bounding box center [541, 301] width 982 height 23
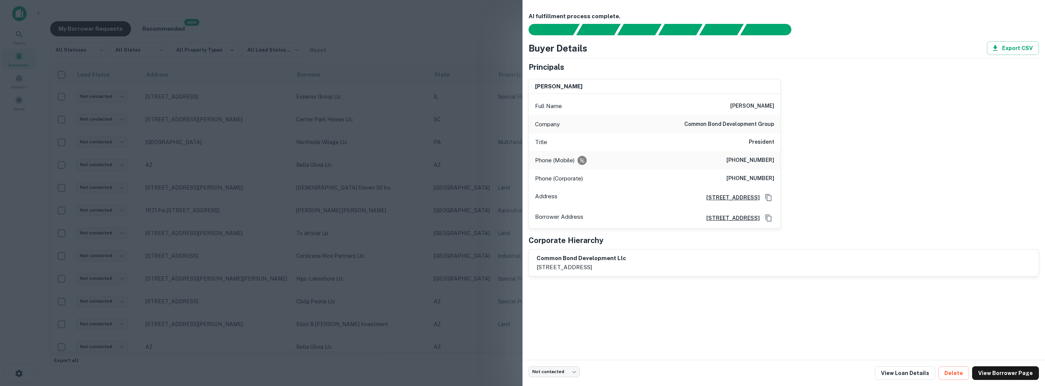
click at [394, 269] on div at bounding box center [522, 193] width 1045 height 386
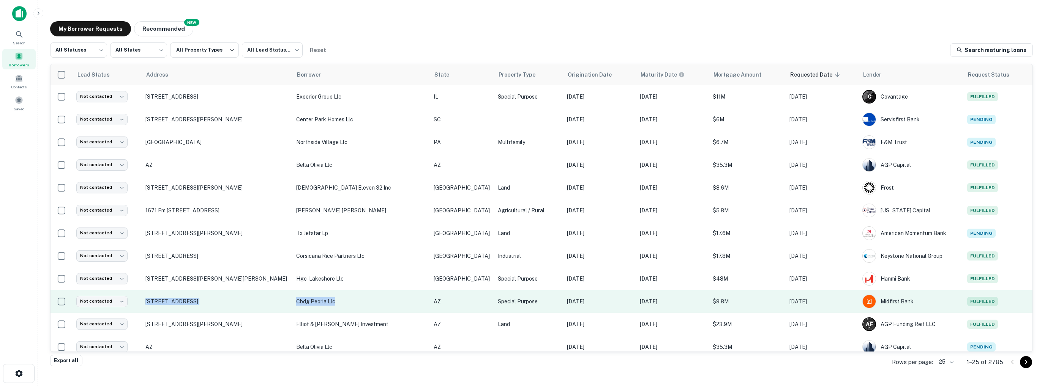
drag, startPoint x: 358, startPoint y: 303, endPoint x: 135, endPoint y: 293, distance: 223.4
click at [135, 293] on tr "Not contacted **** ​ 15707 N 83rd Ave Peoria, AZ85382 cbdg peoria llc AZ Specia…" at bounding box center [541, 301] width 982 height 23
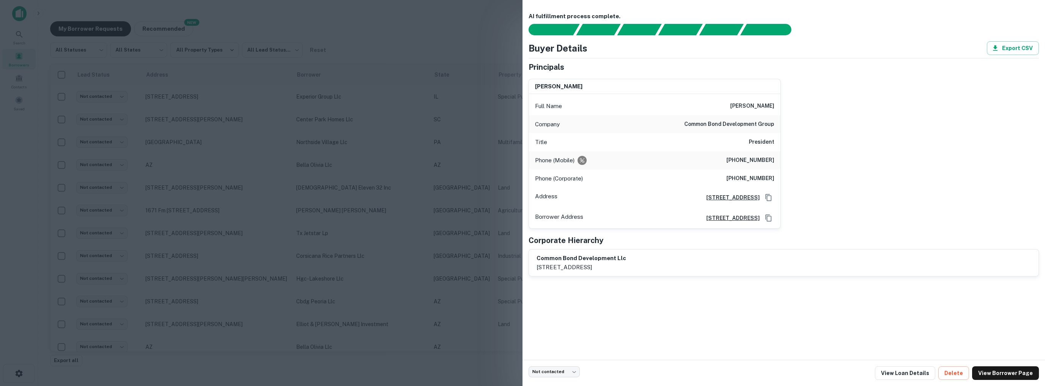
click at [368, 312] on div at bounding box center [522, 193] width 1045 height 386
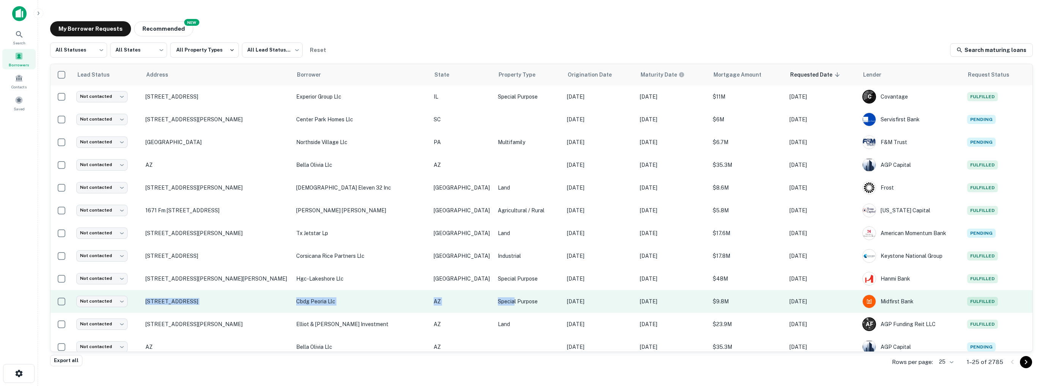
drag, startPoint x: 149, startPoint y: 299, endPoint x: 449, endPoint y: 303, distance: 299.5
click at [449, 303] on tr "Not contacted **** ​ 15707 N 83rd Ave Peoria, AZ85382 cbdg peoria llc AZ Specia…" at bounding box center [541, 301] width 982 height 23
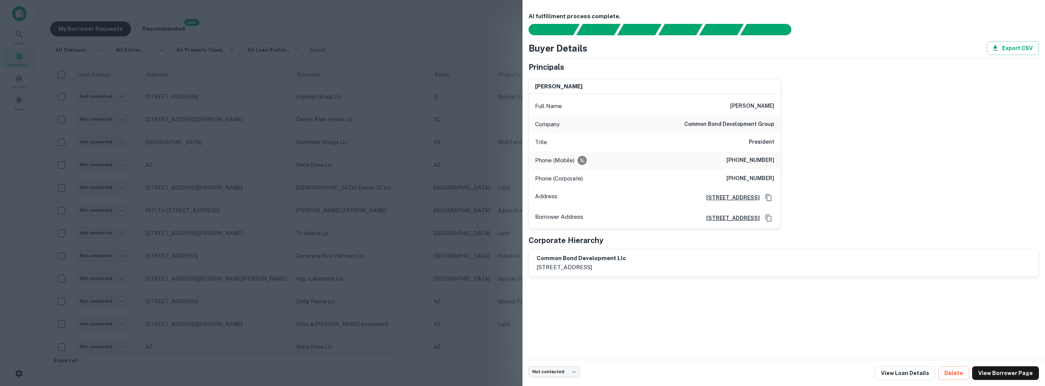
click at [415, 297] on div at bounding box center [522, 193] width 1045 height 386
